Goal: Find specific fact: Find specific fact

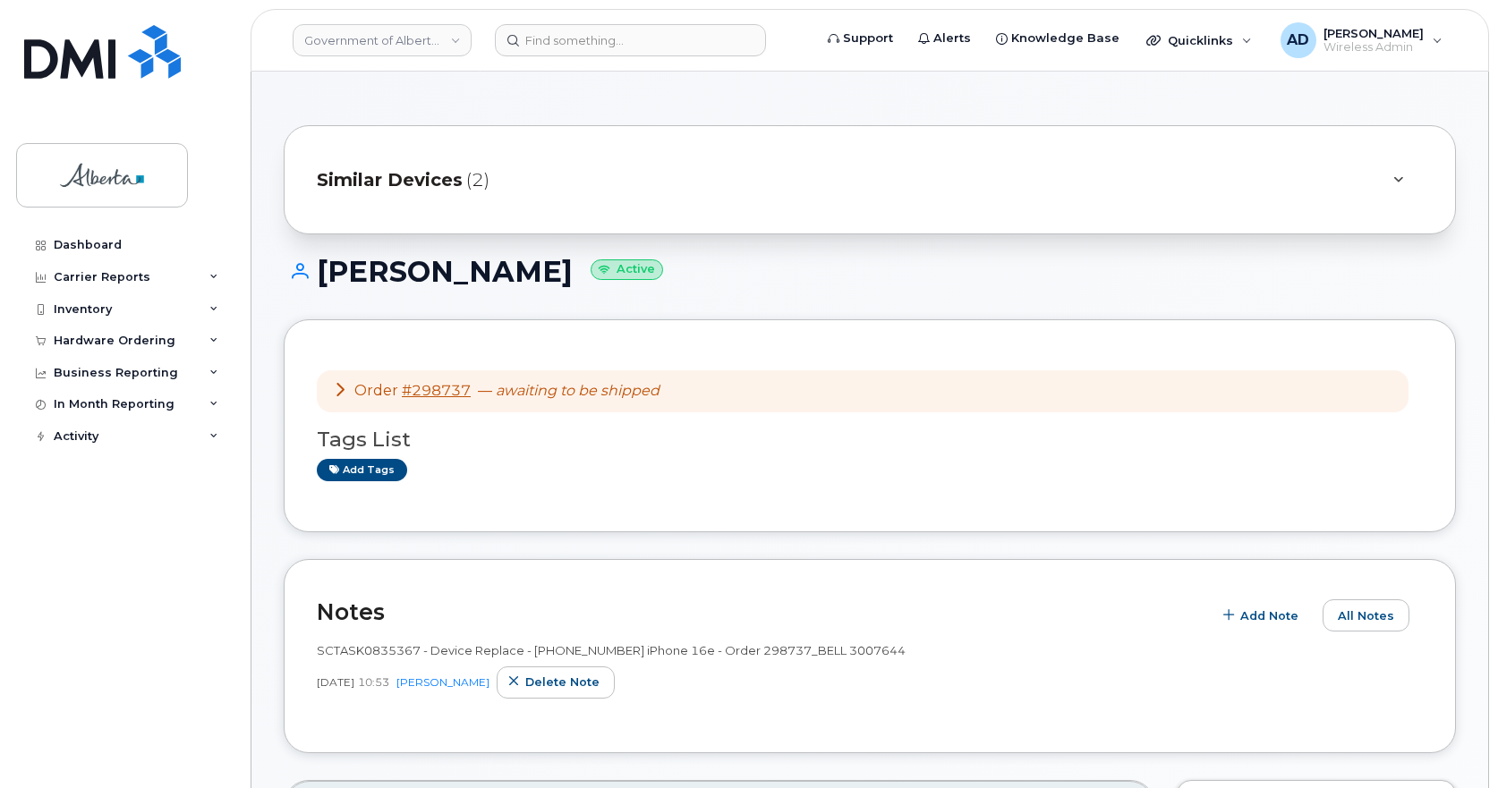
scroll to position [157, 0]
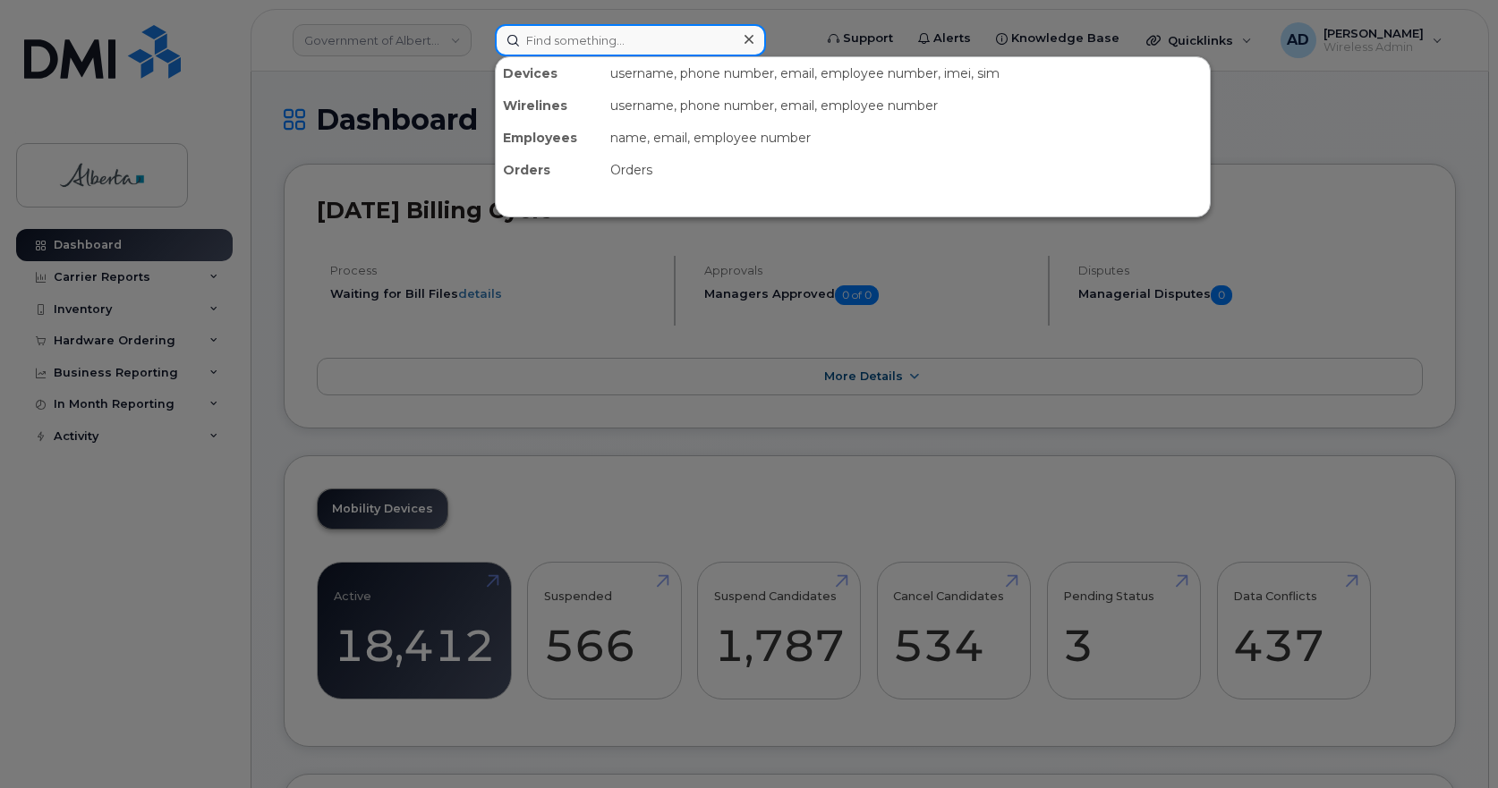
click at [542, 30] on input at bounding box center [630, 40] width 271 height 32
paste input "7802176194"
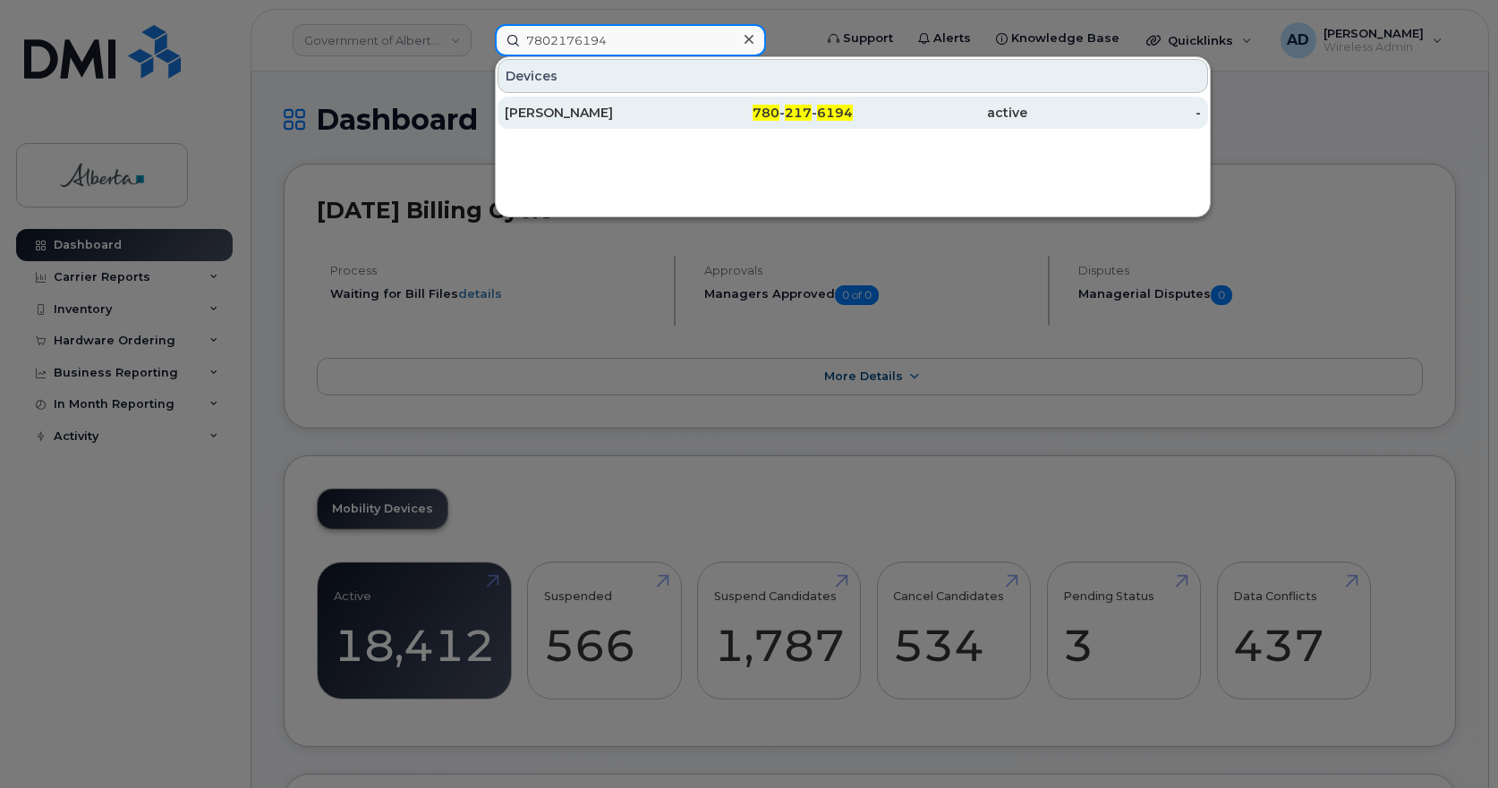
type input "7802176194"
click at [549, 114] on div "Chrissy Uhlik" at bounding box center [592, 113] width 175 height 18
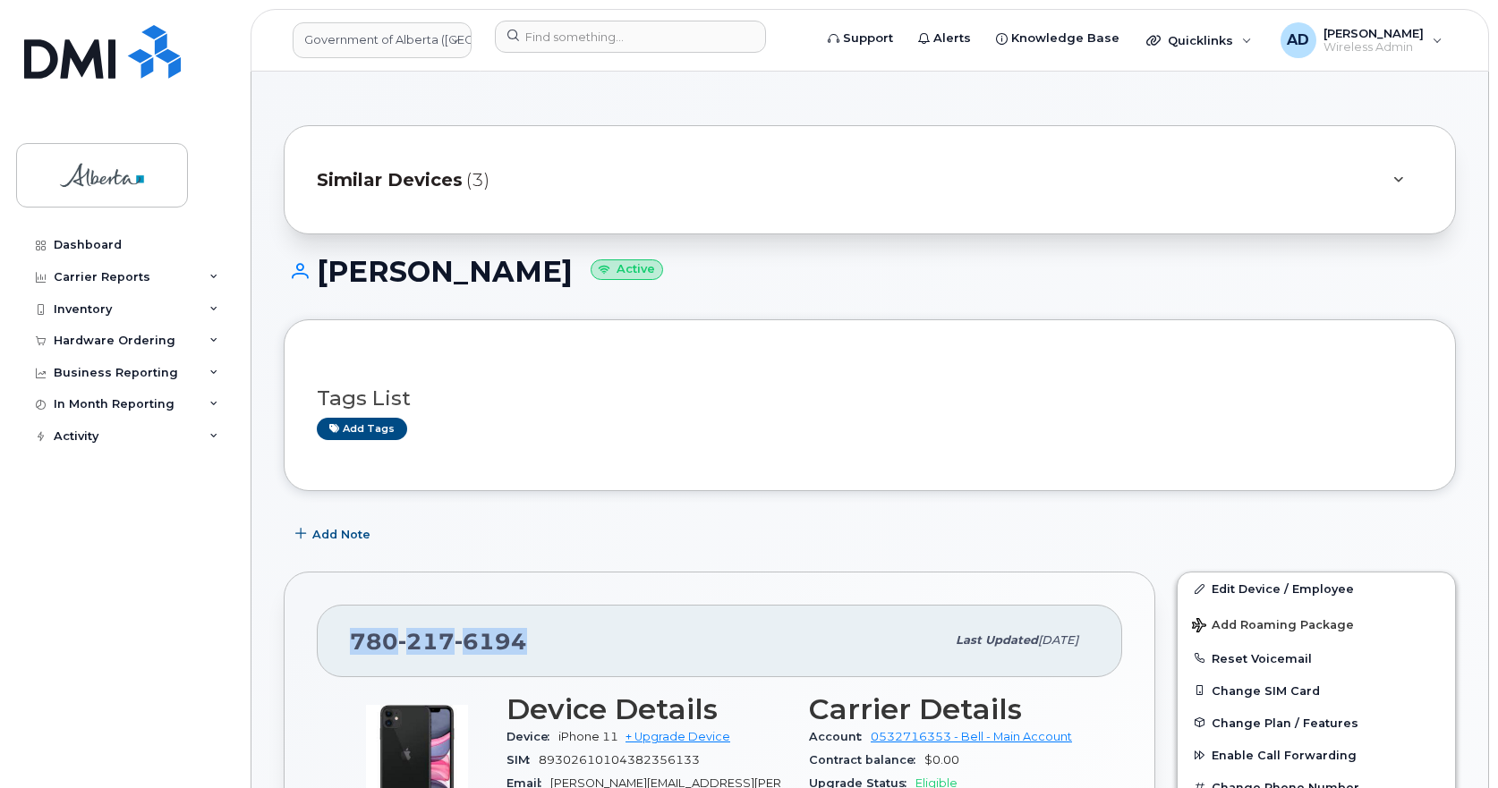
drag, startPoint x: 550, startPoint y: 634, endPoint x: 335, endPoint y: 654, distance: 216.7
click at [335, 654] on div "780 217 6194 Last updated Jun 17, 2024" at bounding box center [719, 641] width 805 height 72
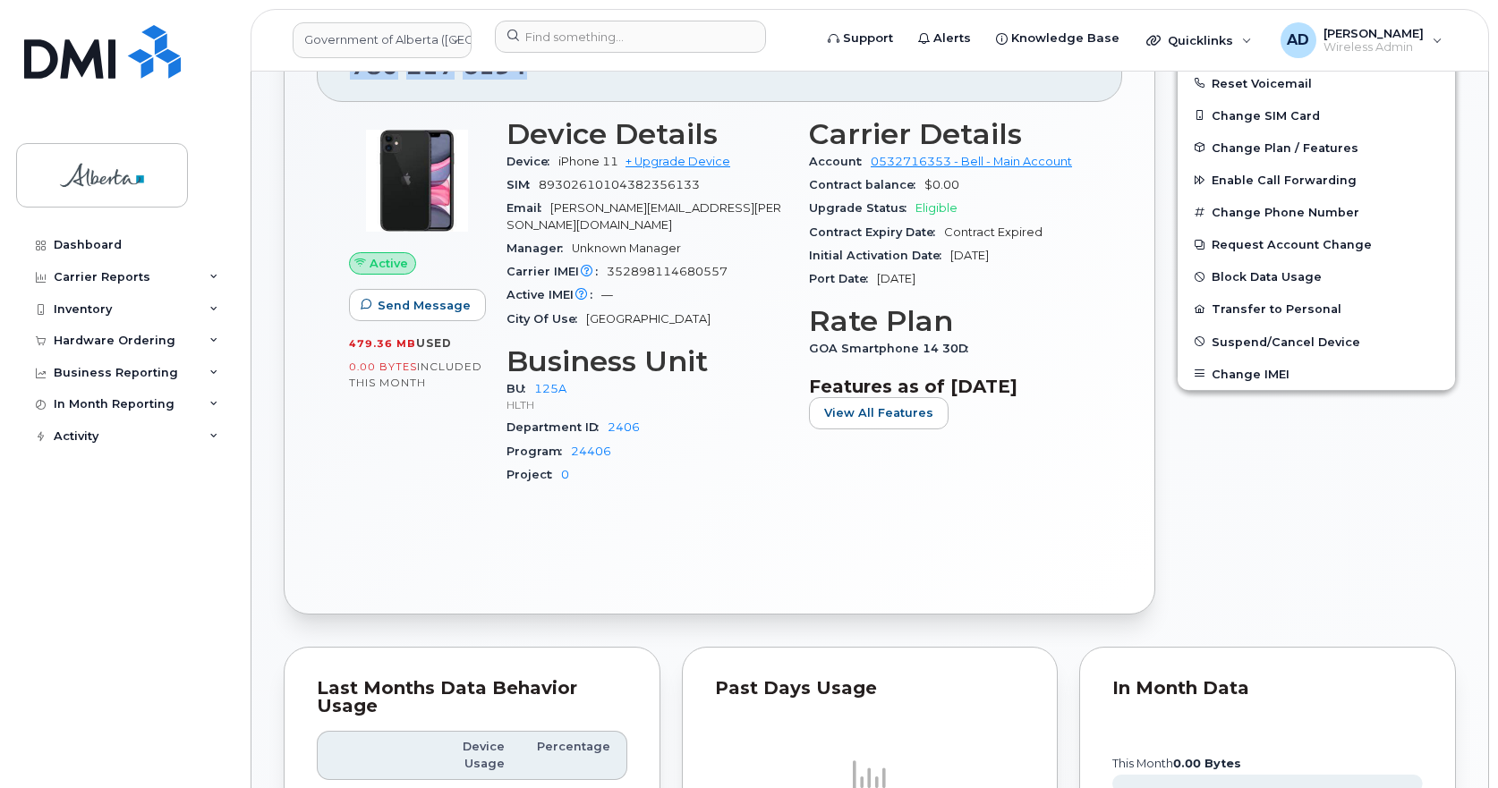
scroll to position [358, 0]
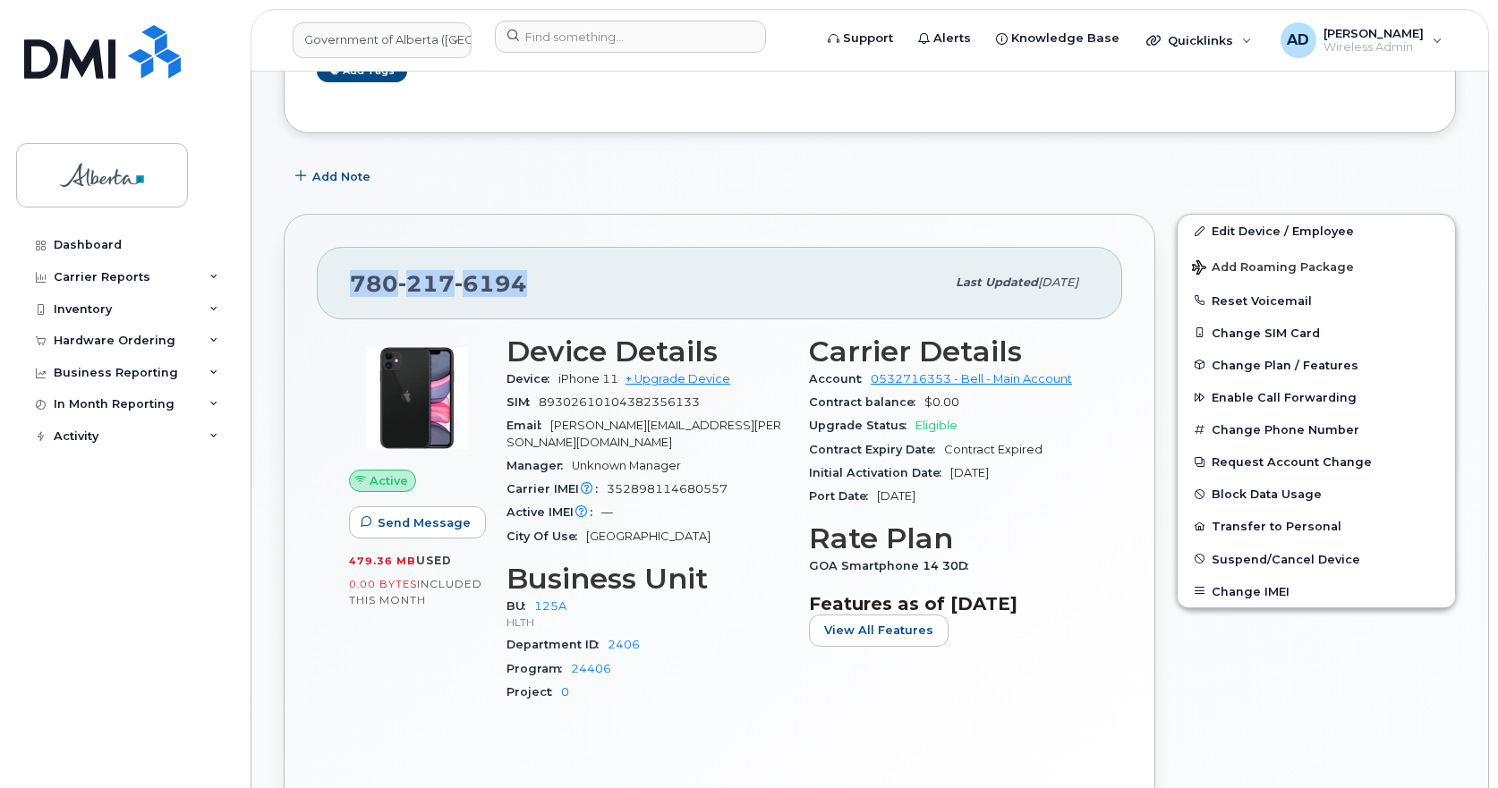
copy span "780 217 6194"
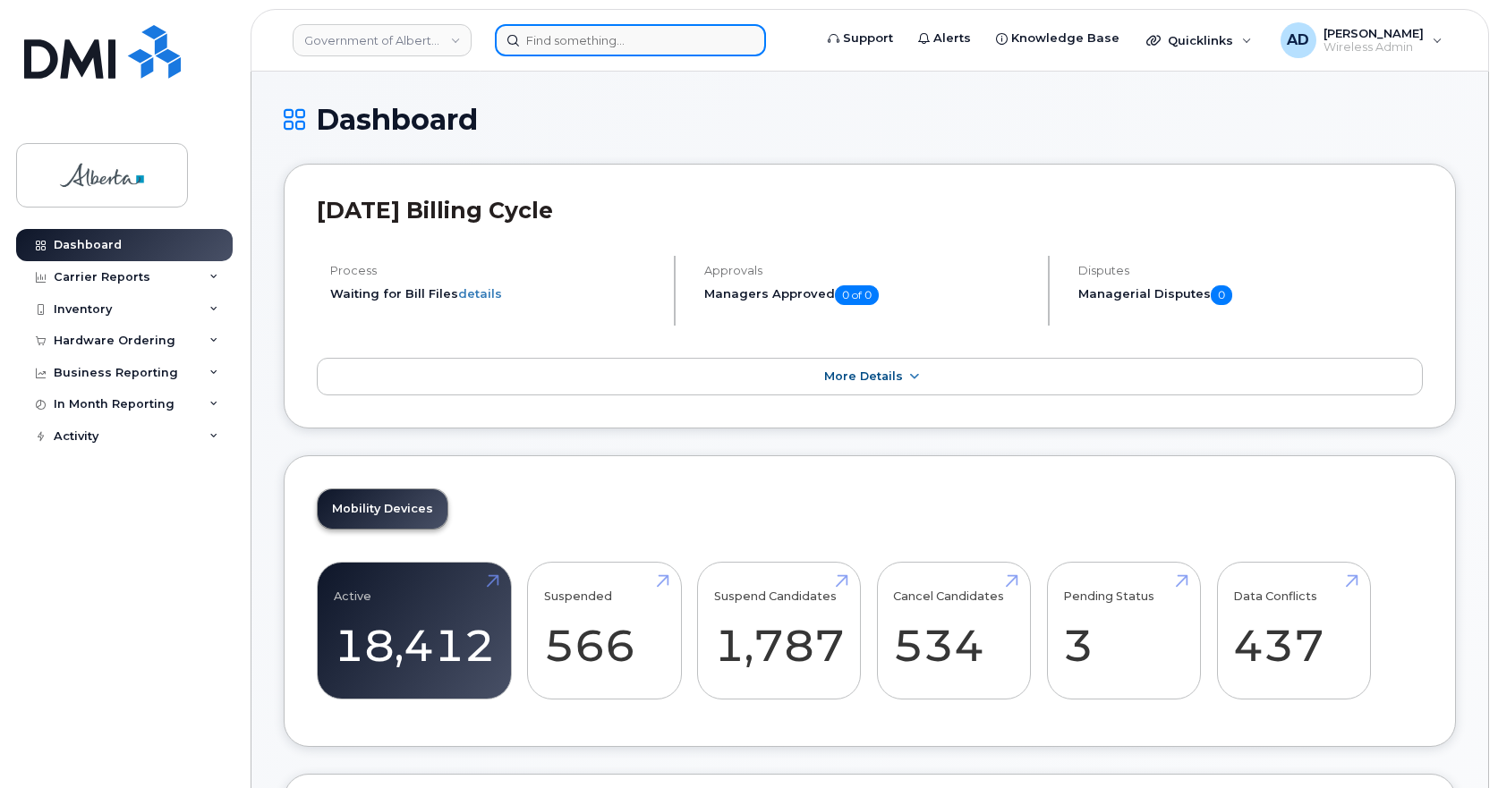
click at [541, 35] on input at bounding box center [630, 40] width 271 height 32
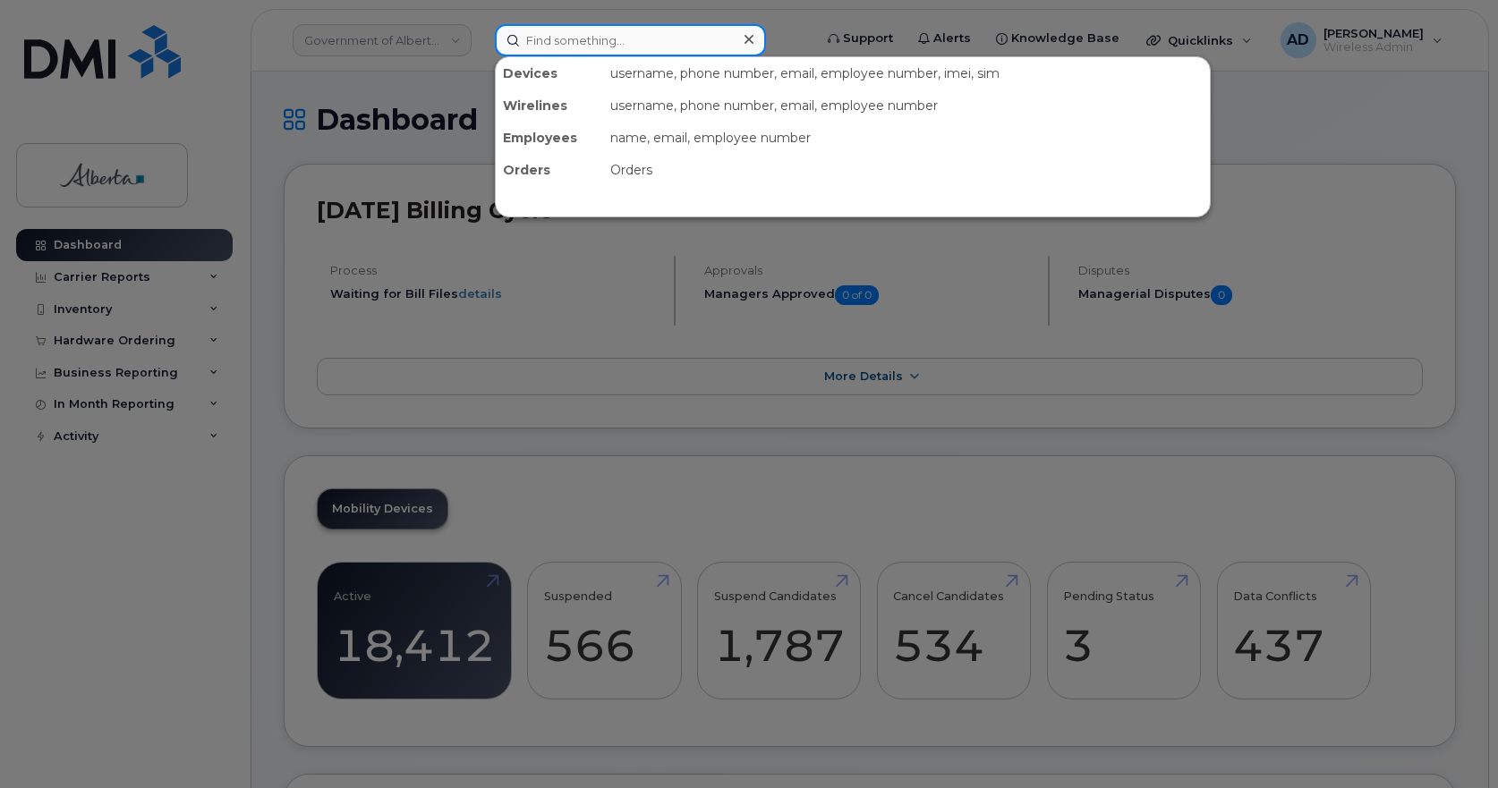
click at [615, 38] on input at bounding box center [630, 40] width 271 height 32
paste input "7802176194"
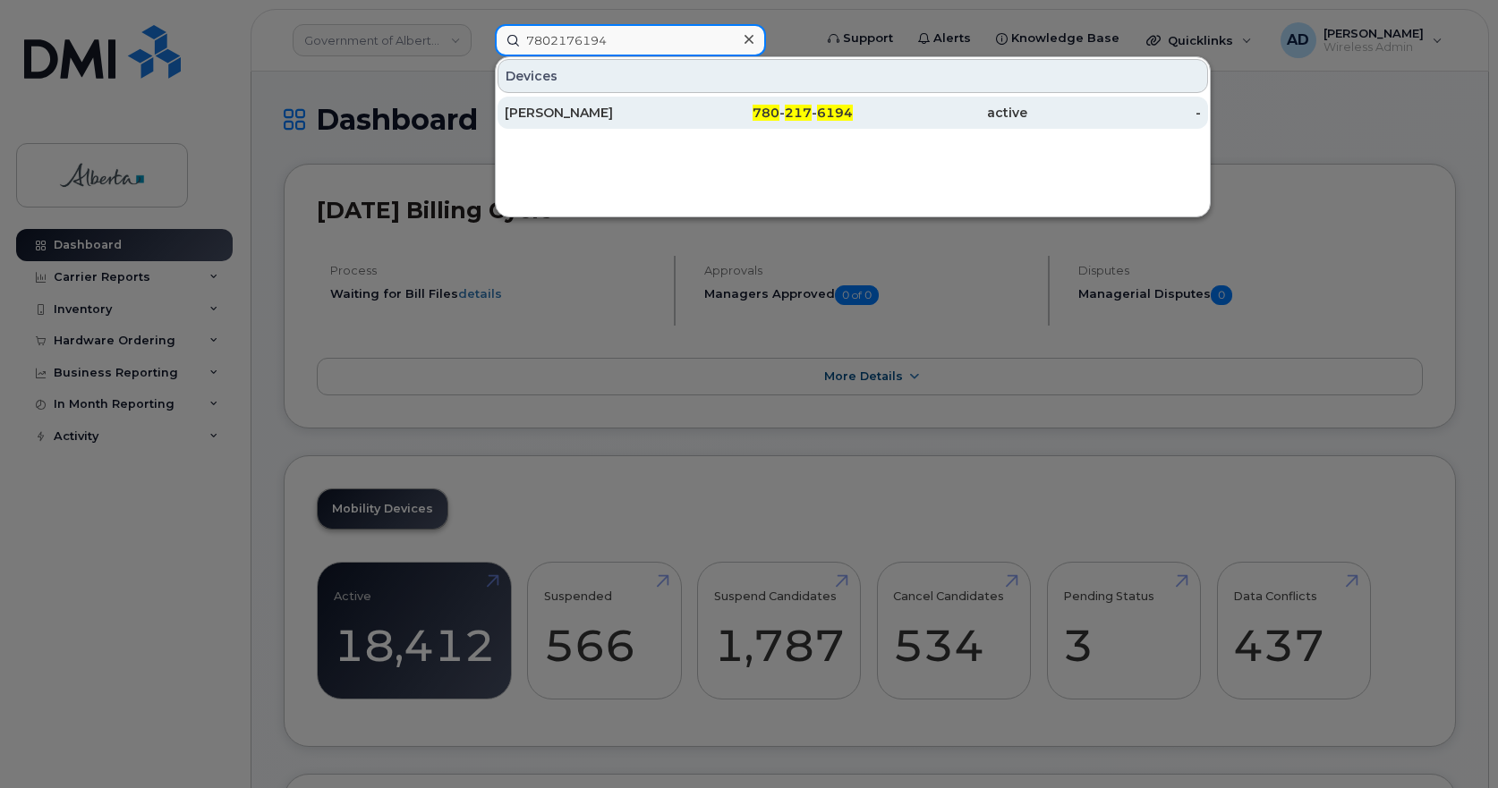
type input "7802176194"
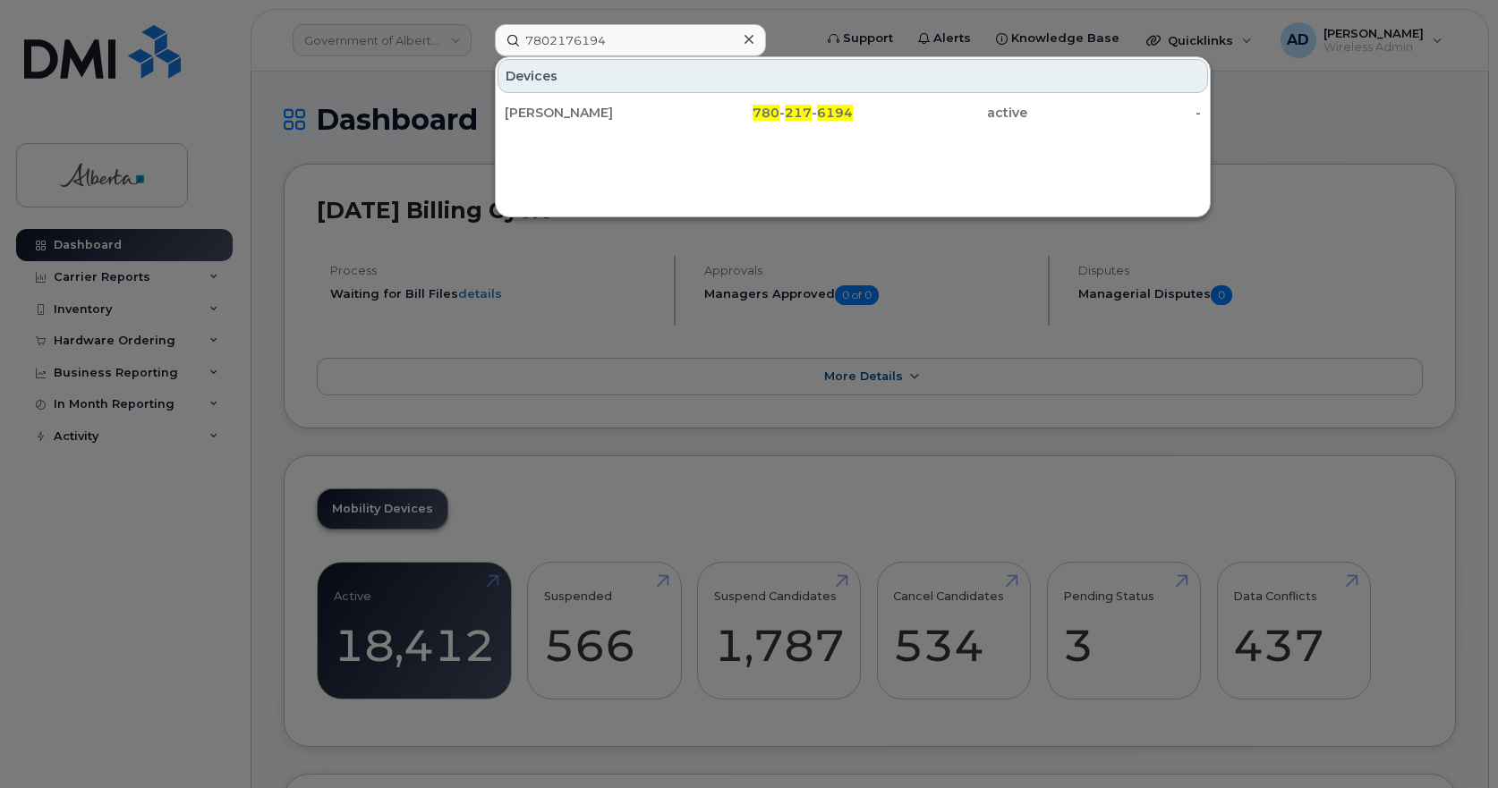
drag, startPoint x: 573, startPoint y: 111, endPoint x: 868, endPoint y: 226, distance: 316.8
click at [573, 111] on div "[PERSON_NAME]" at bounding box center [592, 113] width 175 height 18
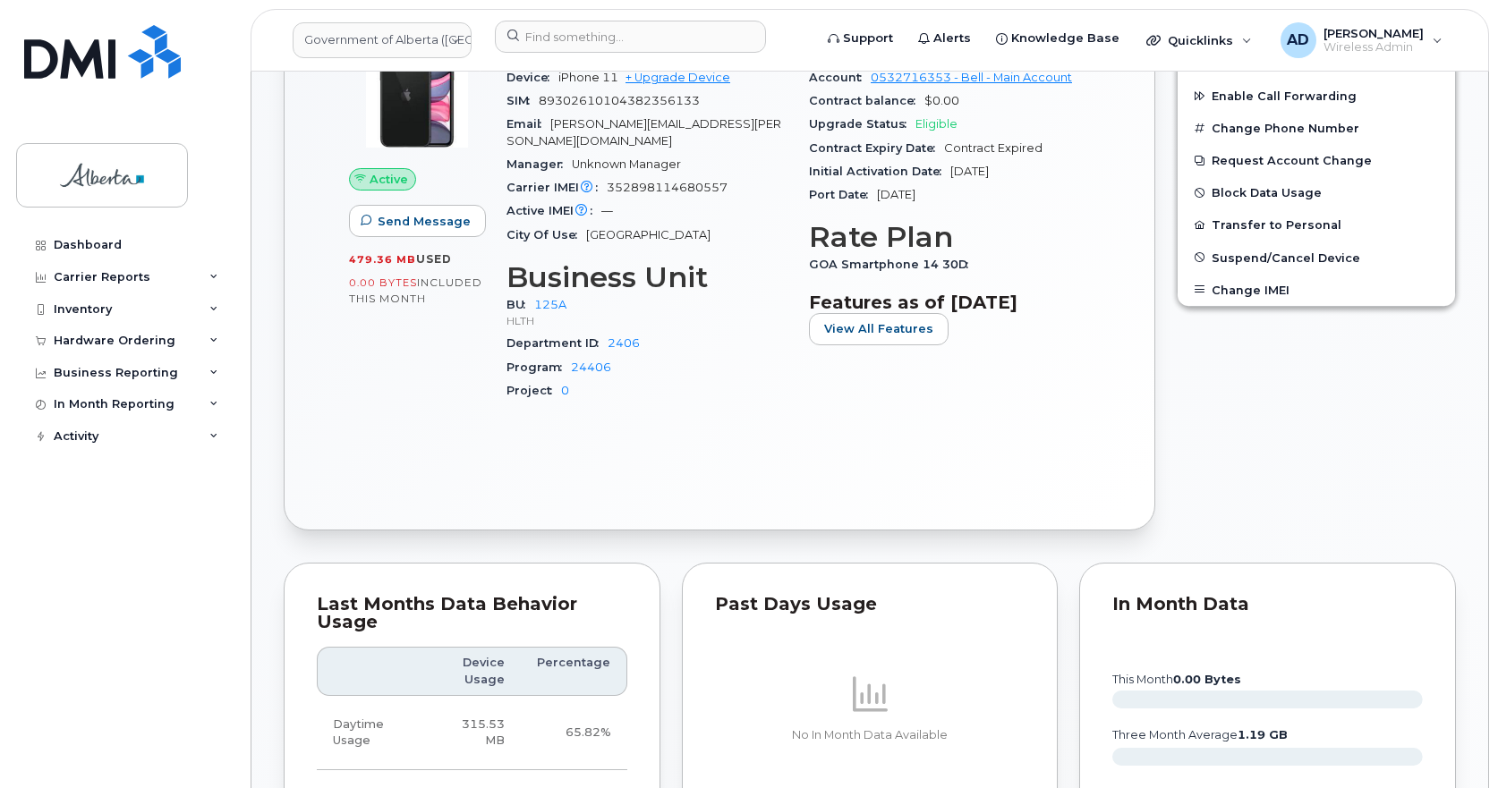
scroll to position [447, 0]
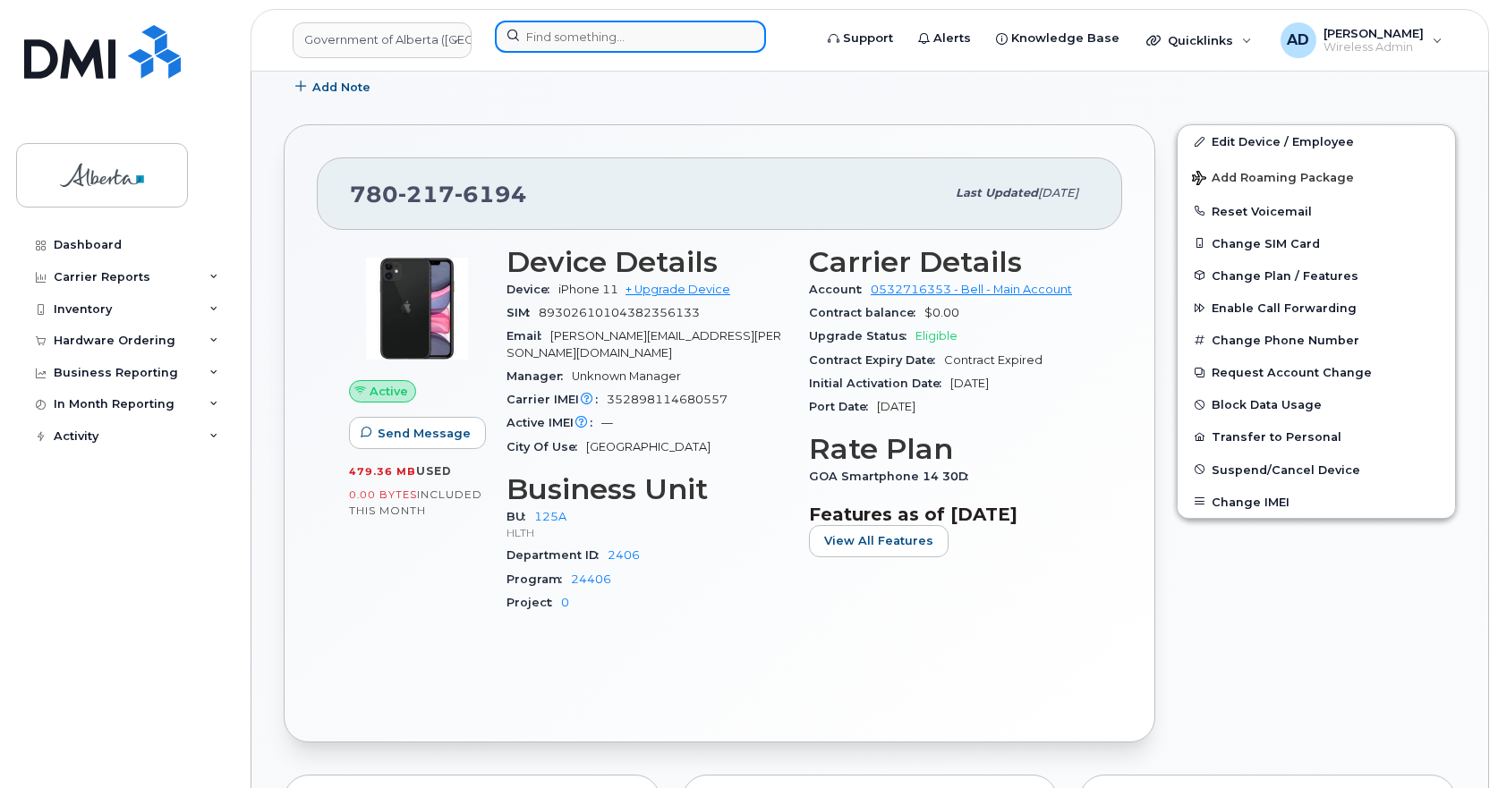
click at [578, 30] on input at bounding box center [630, 37] width 271 height 32
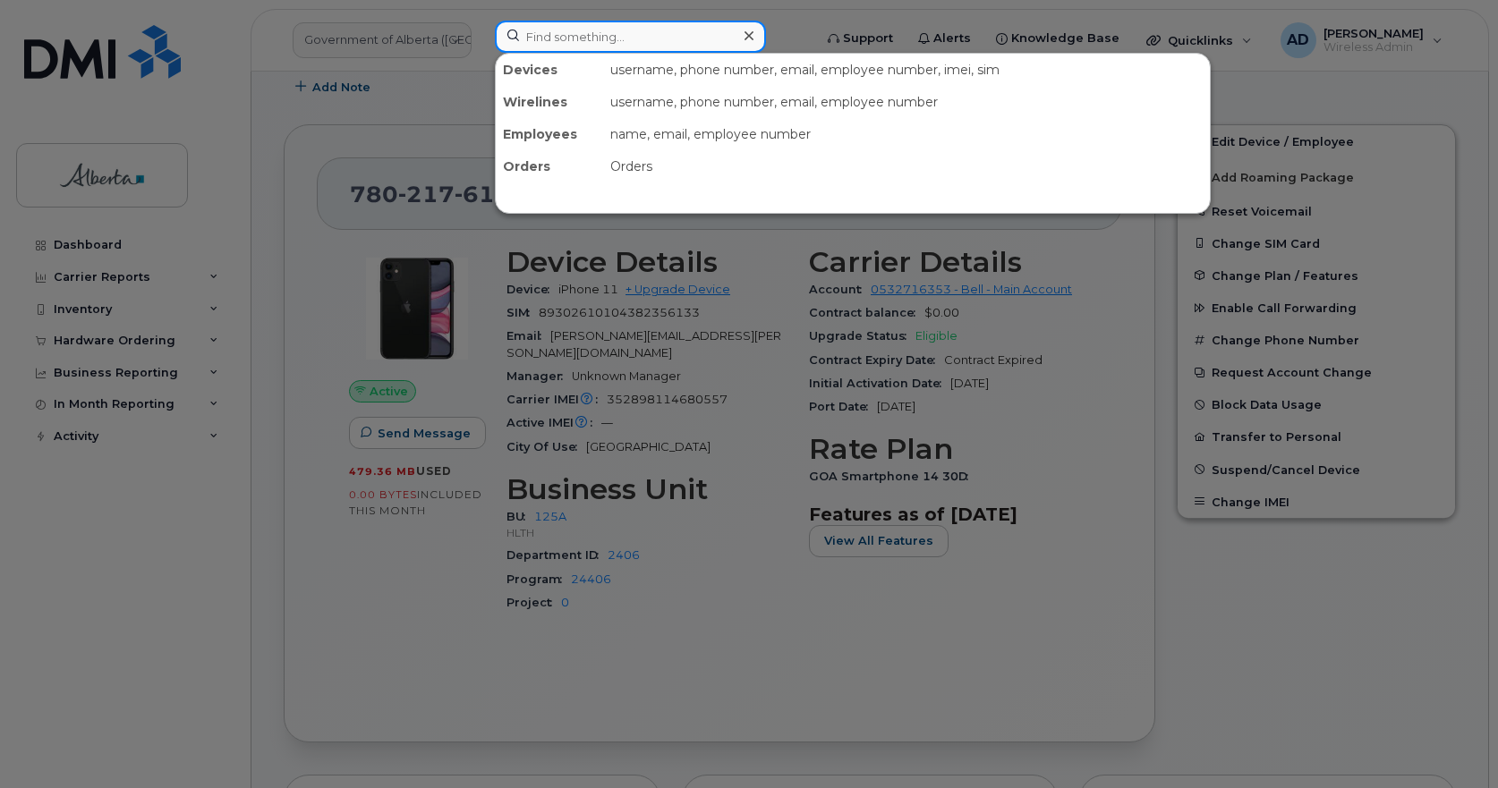
paste input "7802785040"
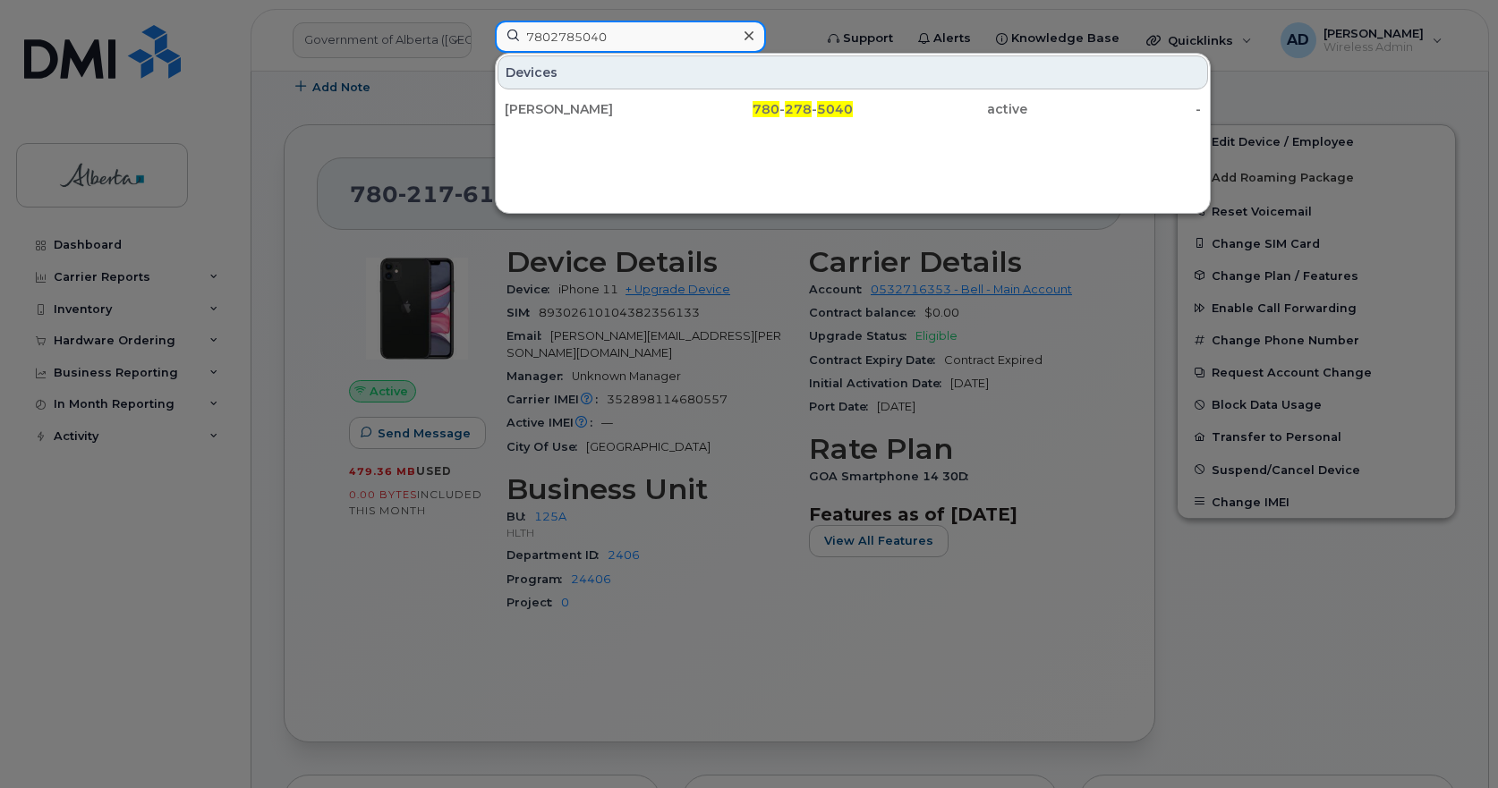
type input "7802785040"
drag, startPoint x: 547, startPoint y: 97, endPoint x: 1503, endPoint y: 76, distance: 956.0
click at [539, 105] on div "Chrissy Uhlik" at bounding box center [592, 109] width 175 height 18
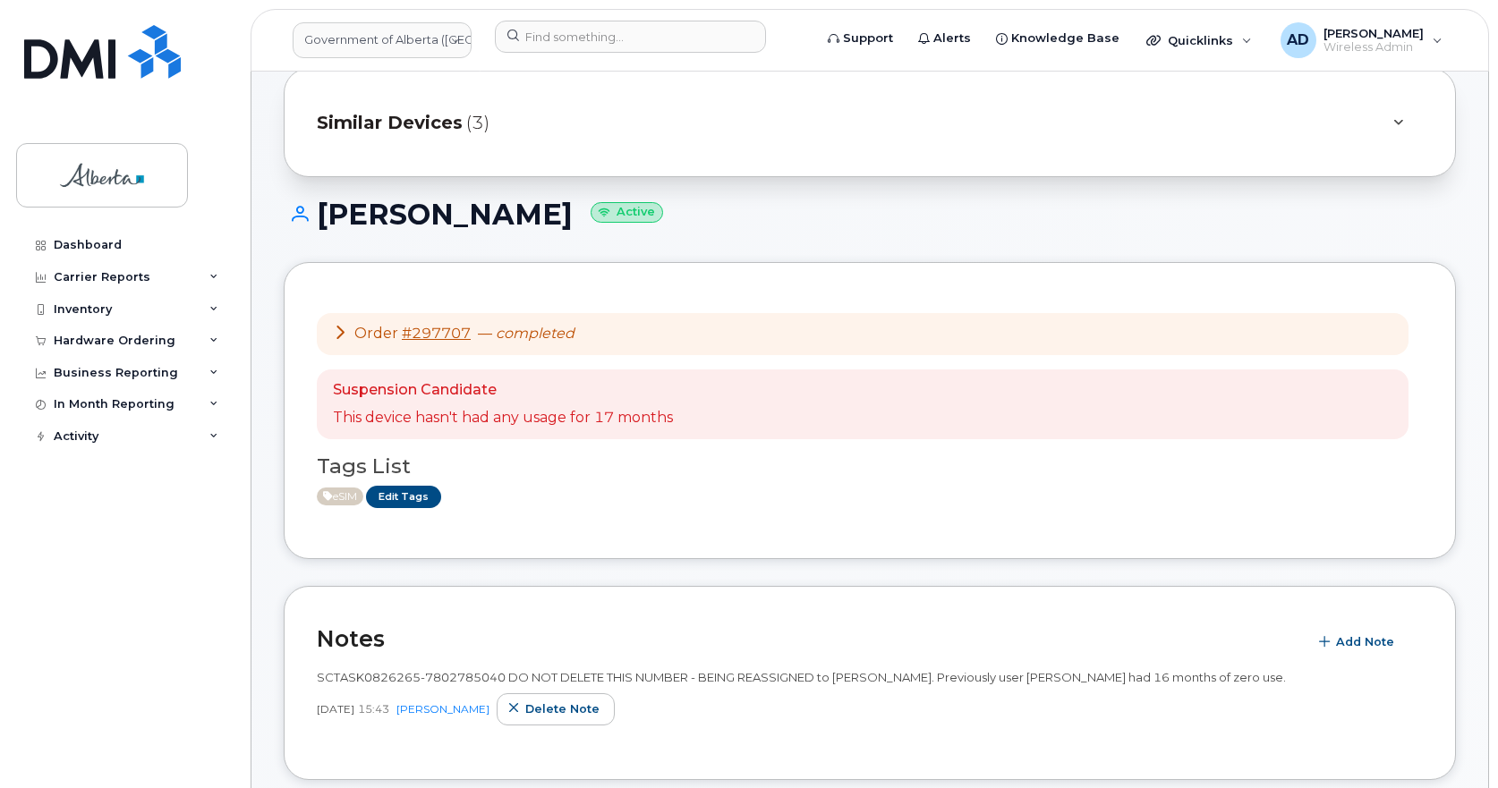
scroll to position [89, 0]
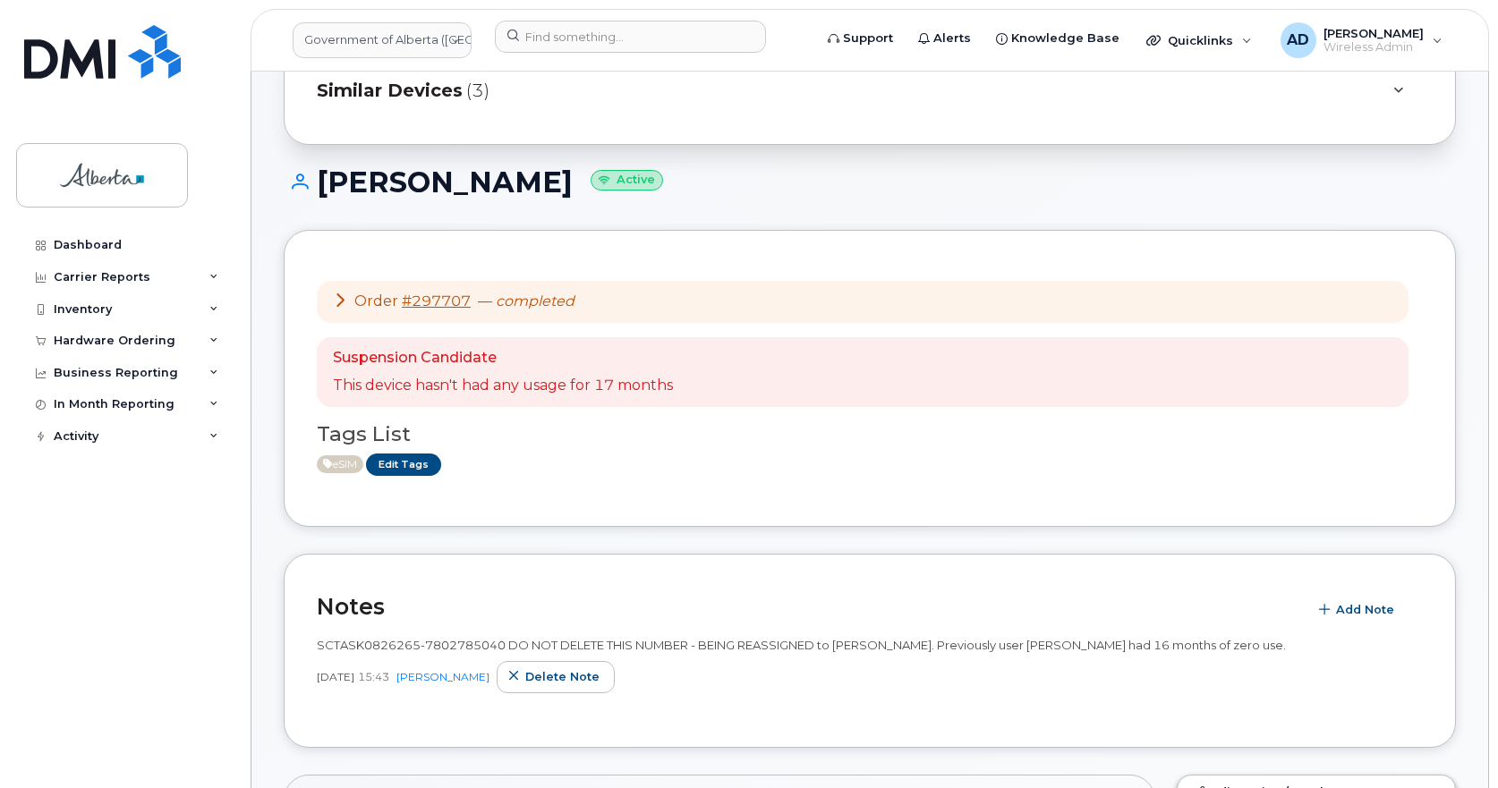
click at [351, 638] on span "SCTASK0826265-7802785040 DO NOT DELETE THIS NUMBER - BEING REASSIGNED to [PERSO…" at bounding box center [801, 645] width 969 height 14
click at [351, 638] on span "SCTASK0826265-7802785040 DO NOT DELETE THIS NUMBER - BEING REASSIGNED to Chriss…" at bounding box center [801, 645] width 969 height 14
copy span "SCTASK0826265"
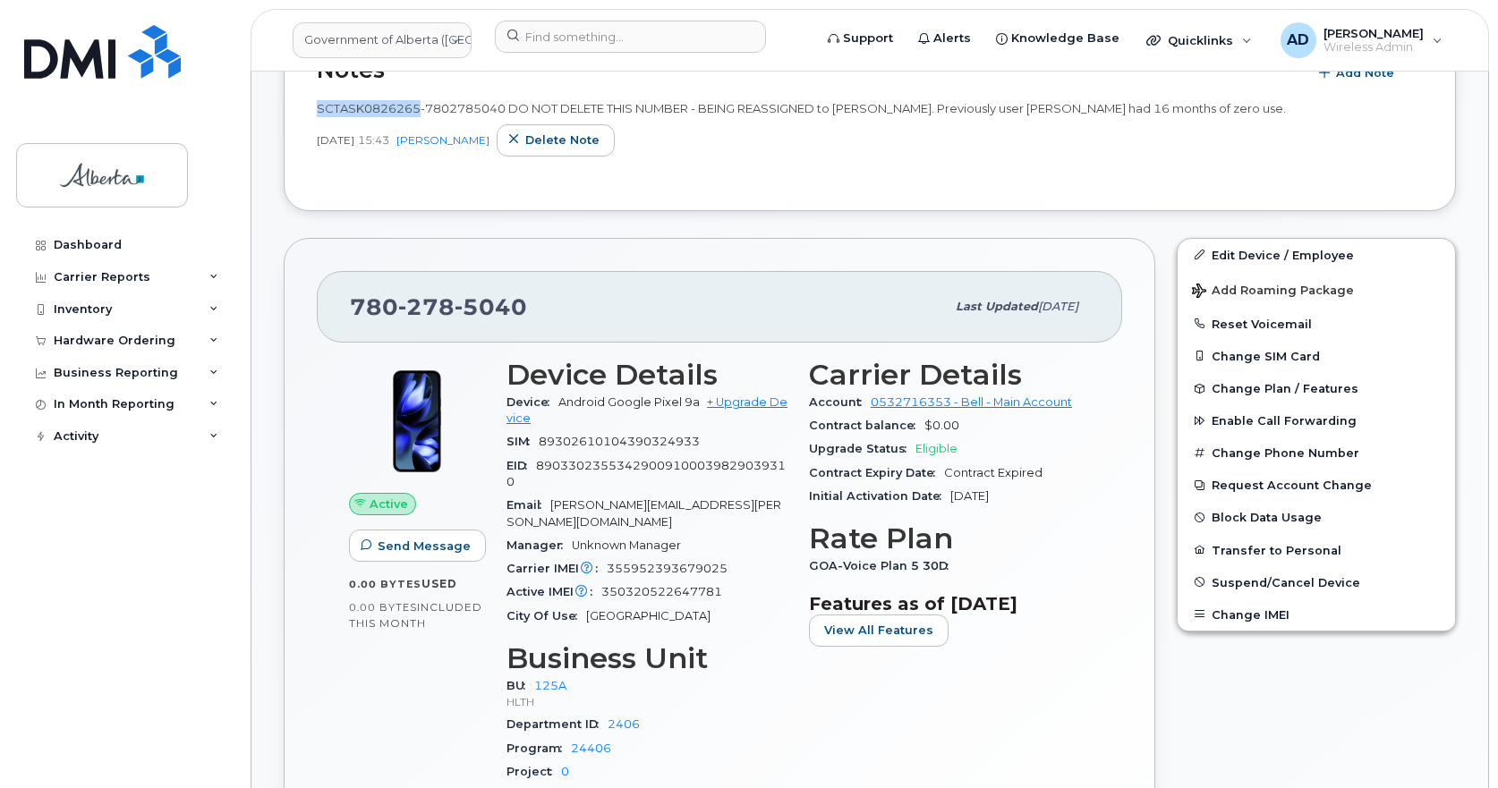
scroll to position [358, 0]
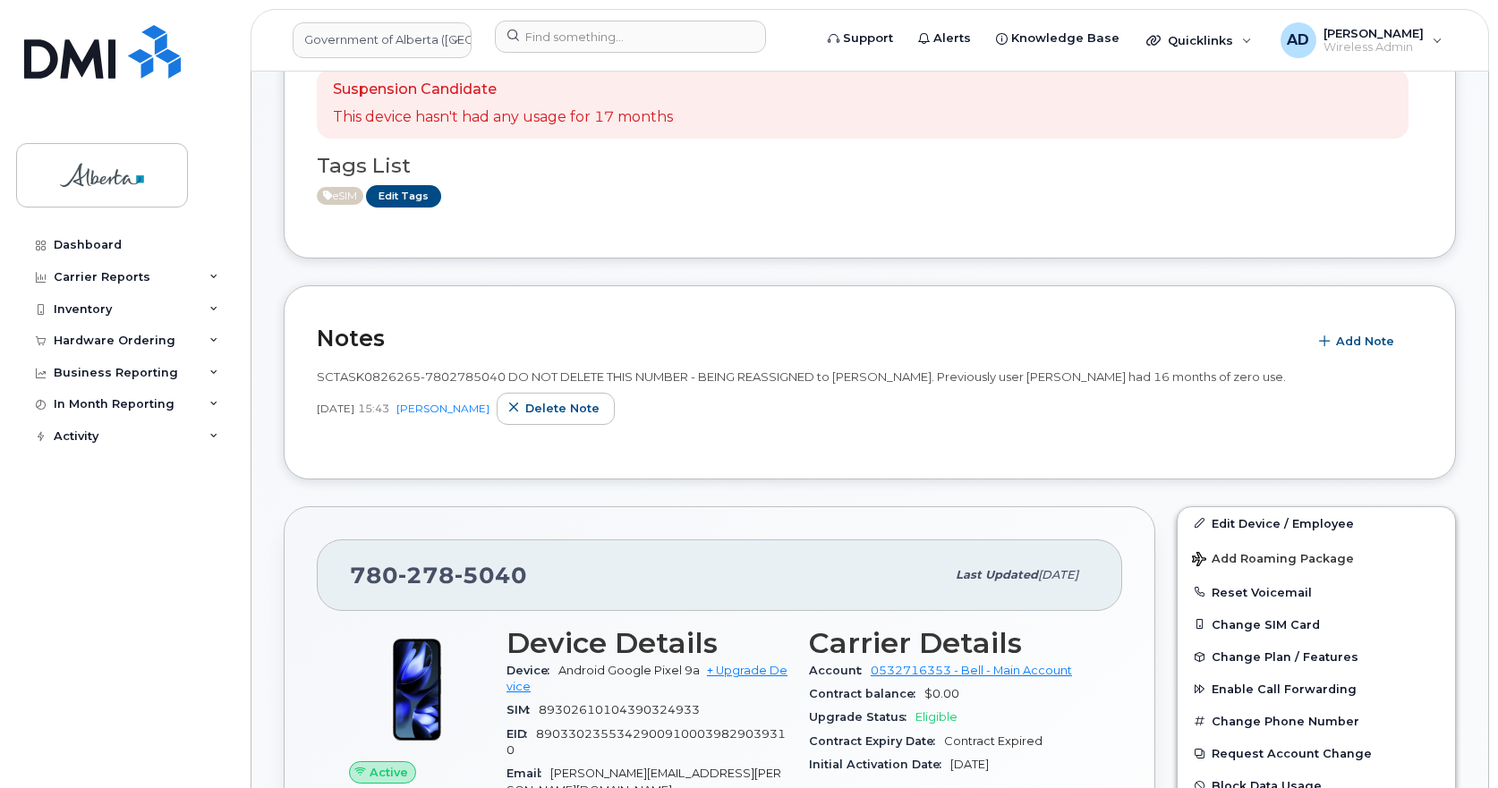
click at [485, 573] on span "5040" at bounding box center [491, 575] width 72 height 27
copy span "780 278 5040"
click at [543, 583] on div "780 278 5040" at bounding box center [647, 576] width 595 height 38
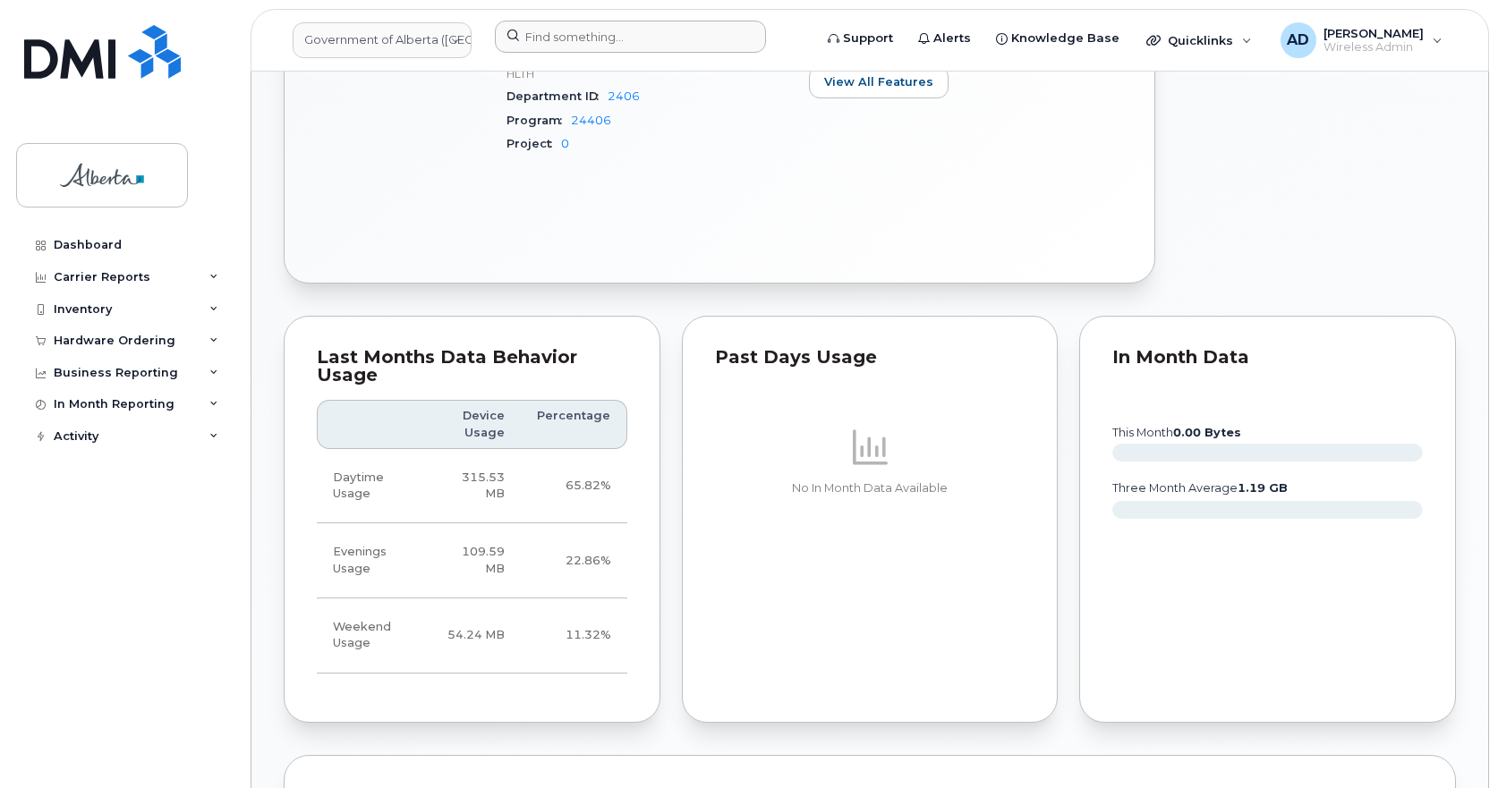
scroll to position [626, 0]
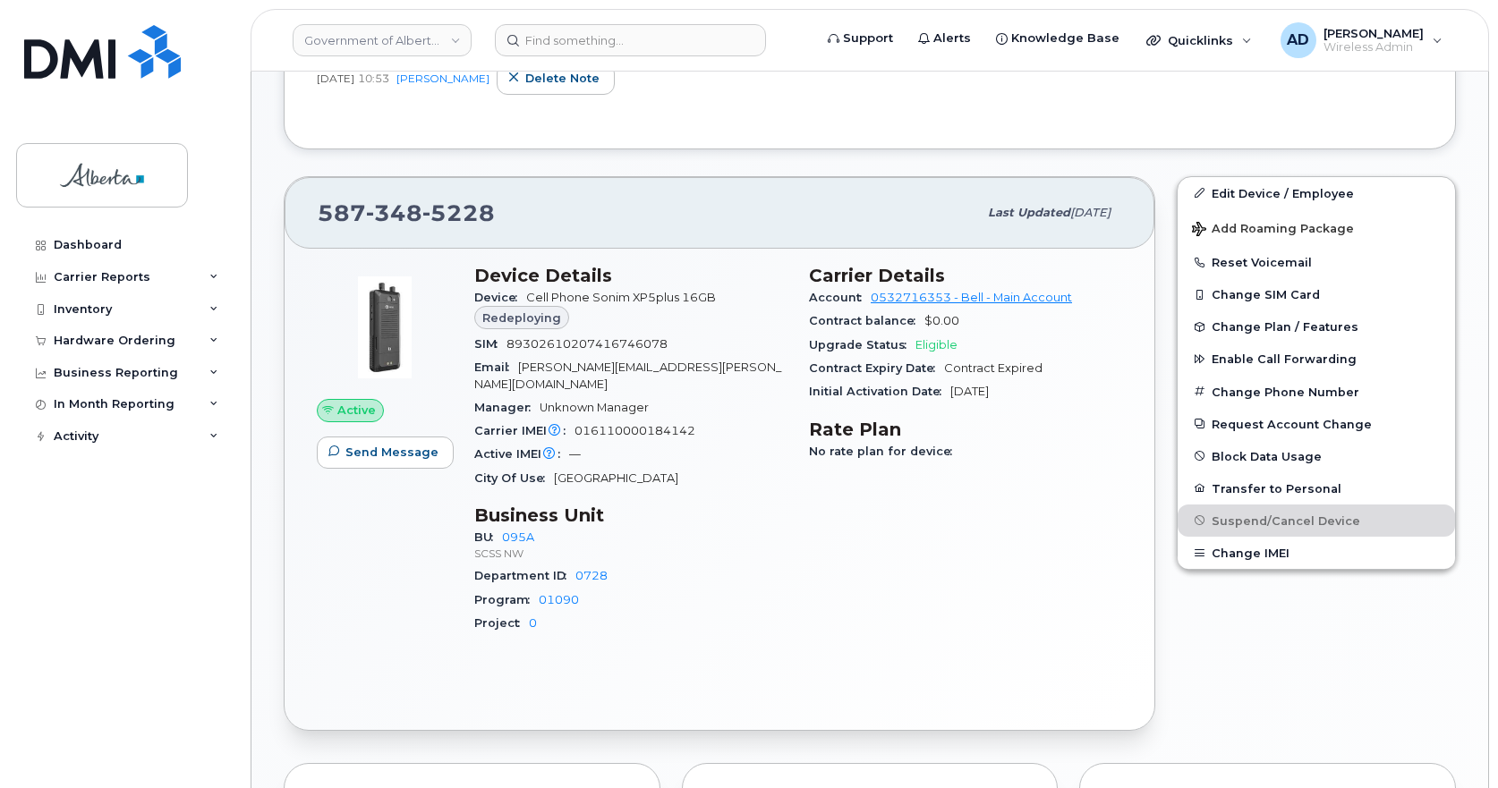
scroll to position [336, 0]
